Goal: Navigation & Orientation: Find specific page/section

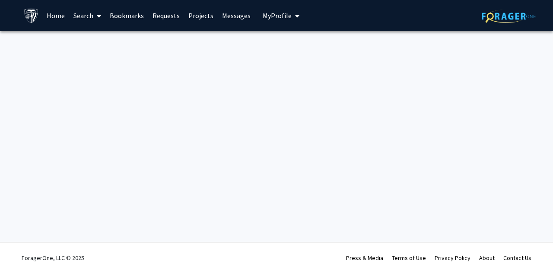
click at [205, 20] on link "Projects" at bounding box center [201, 15] width 34 height 30
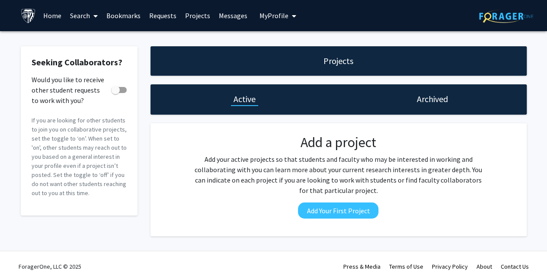
click at [224, 14] on link "Messages" at bounding box center [232, 15] width 37 height 30
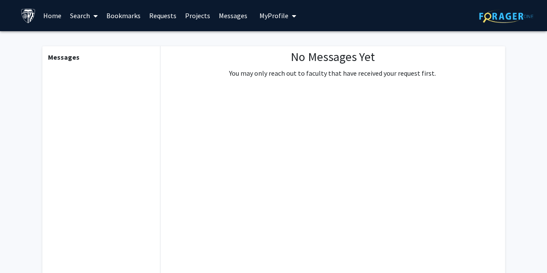
click at [51, 14] on link "Home" at bounding box center [52, 15] width 27 height 30
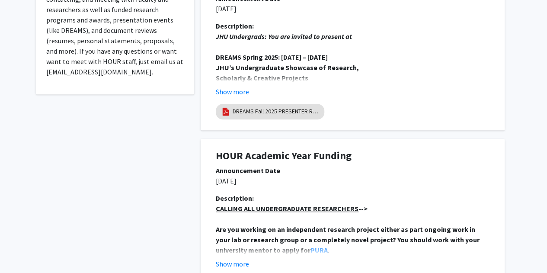
scroll to position [261, 0]
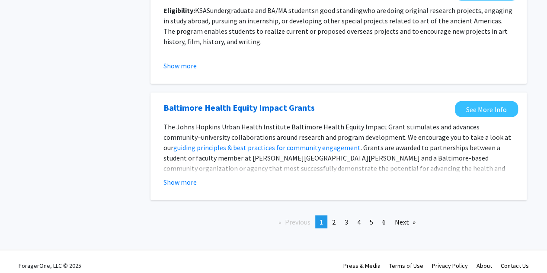
scroll to position [1024, 0]
